Goal: Find specific page/section: Find specific page/section

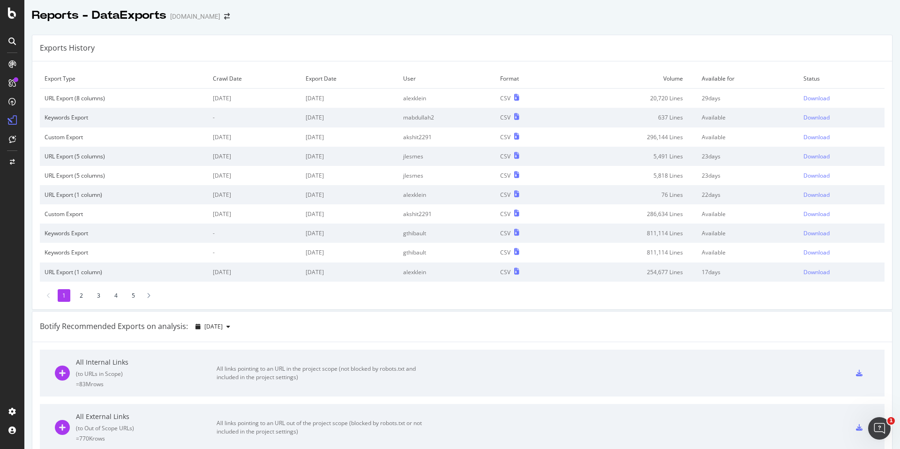
scroll to position [2, 0]
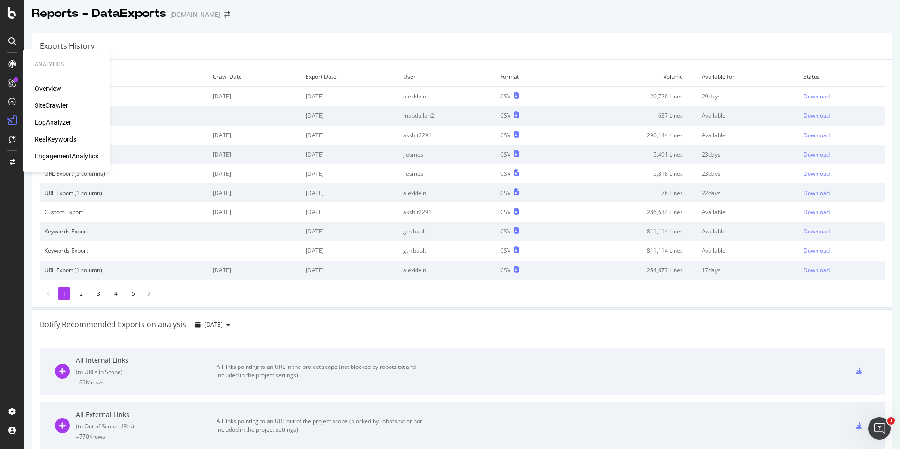
click at [56, 108] on div "SiteCrawler" at bounding box center [51, 105] width 33 height 9
